Goal: Transaction & Acquisition: Purchase product/service

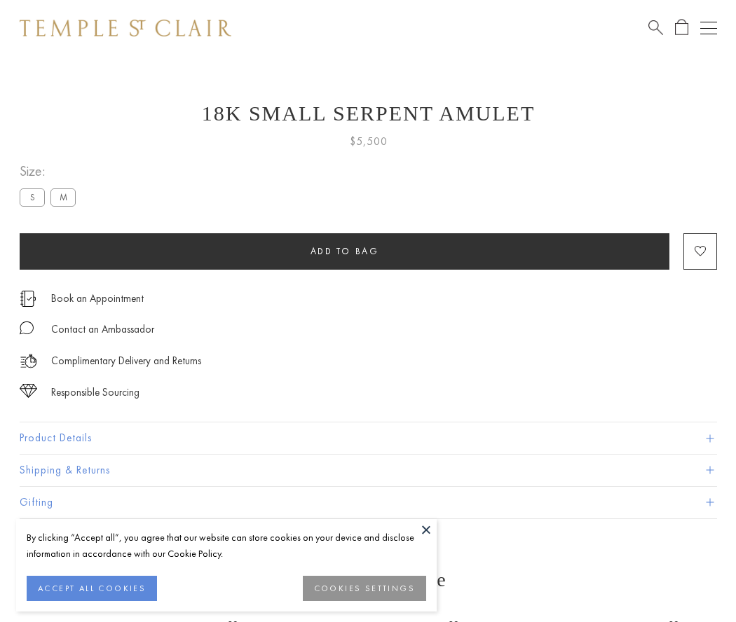
scroll to position [18, 0]
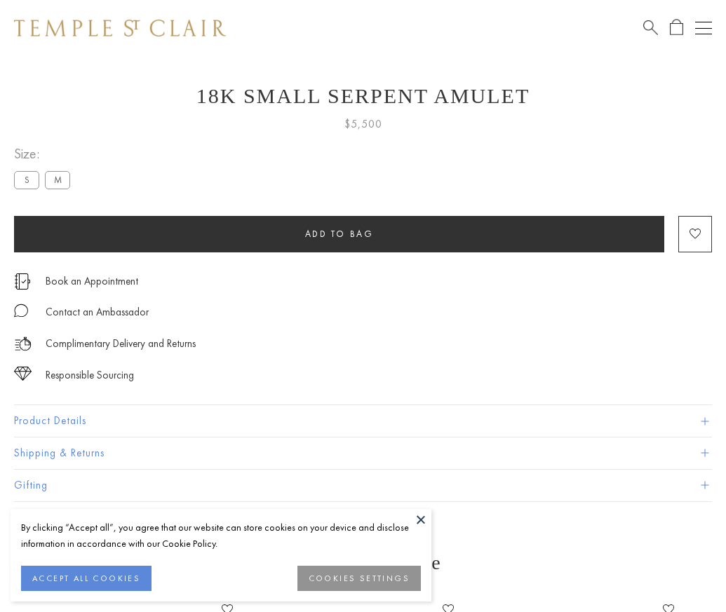
click at [339, 233] on span "Add to bag" at bounding box center [339, 234] width 69 height 12
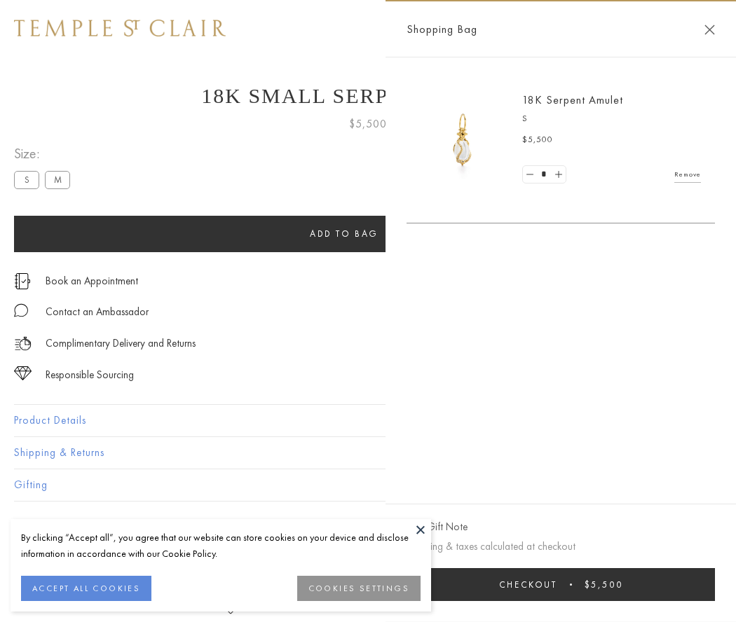
click at [570, 585] on button "Checkout $5,500" at bounding box center [561, 585] width 308 height 33
